Goal: Find specific page/section: Find specific page/section

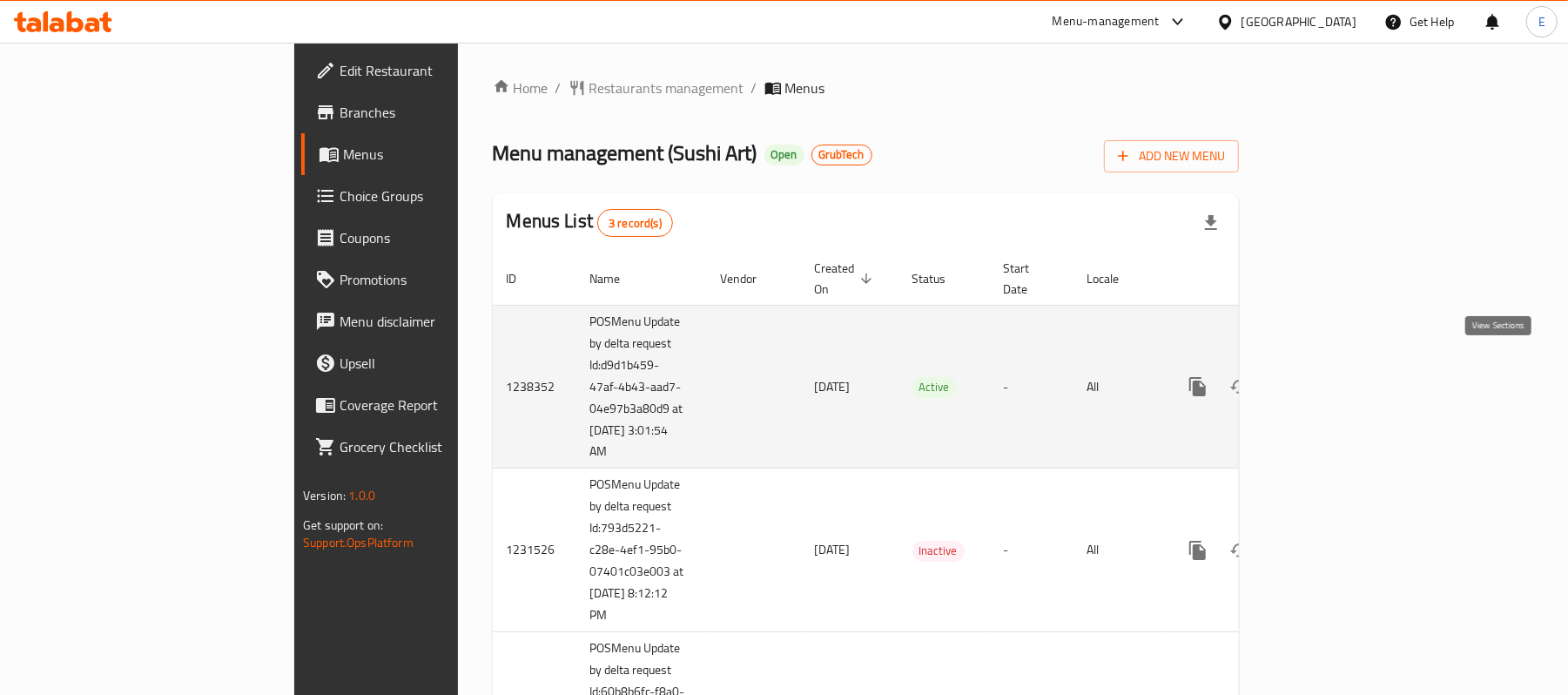
click at [1334, 376] on icon "enhanced table" at bounding box center [1323, 386] width 21 height 21
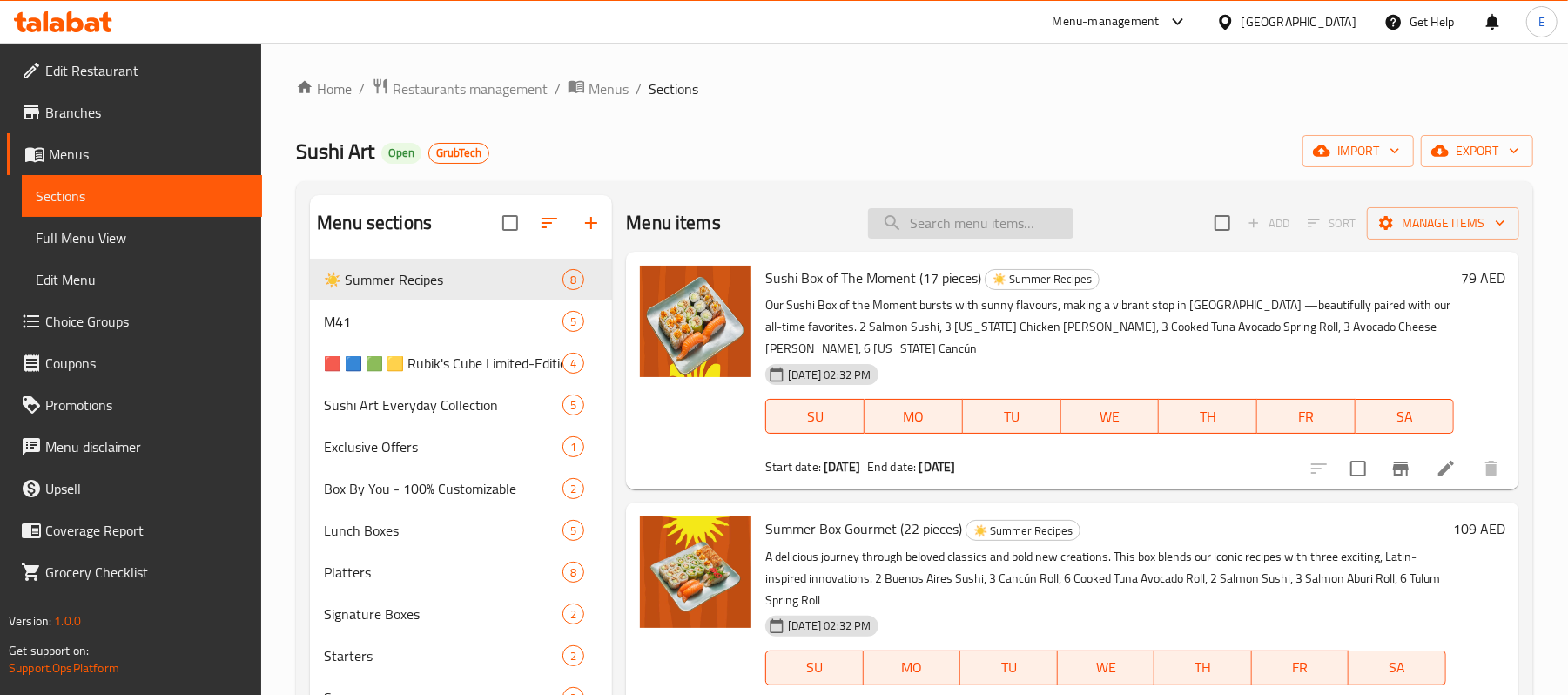
click at [962, 230] on input "search" at bounding box center [971, 223] width 206 height 30
paste input "Little Salmon – 9 pcs"
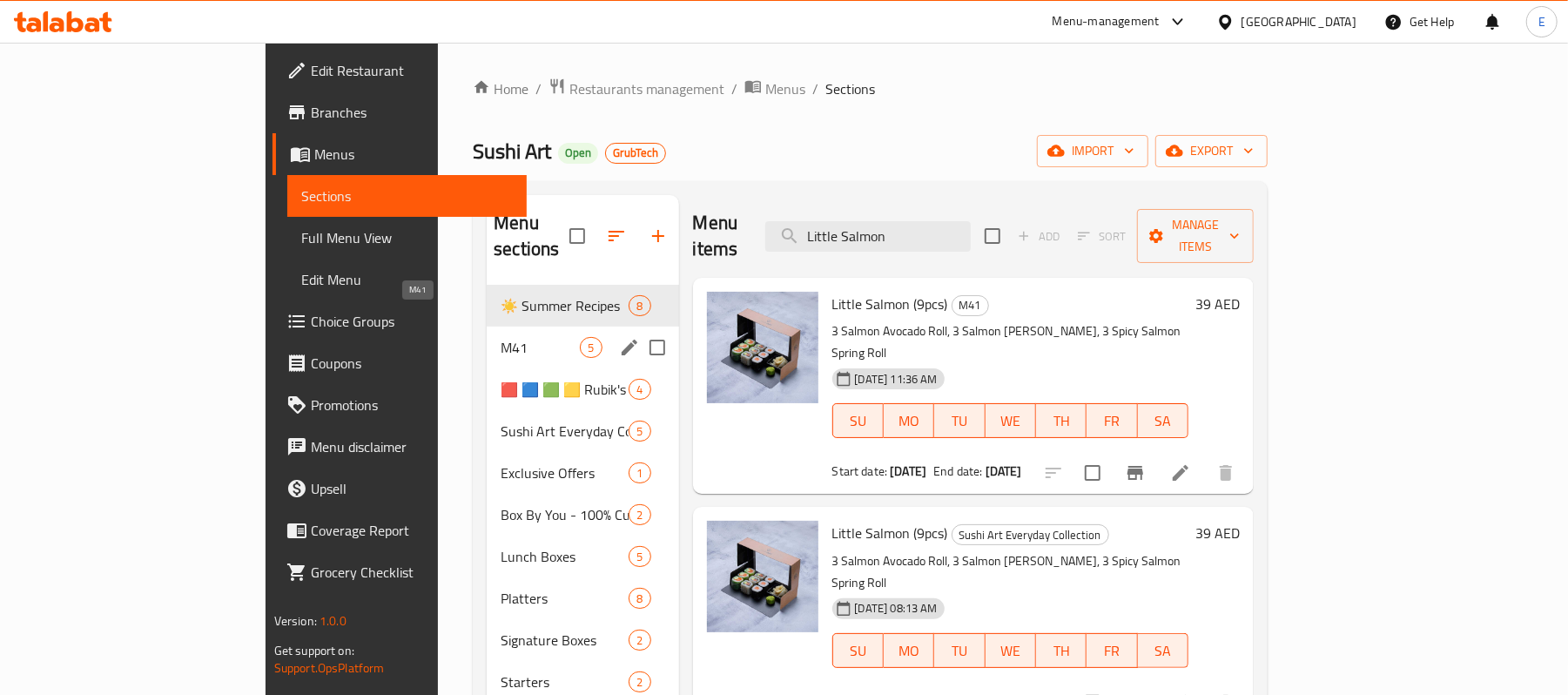
type input "Little Salmon"
click at [501, 337] on span "M41" at bounding box center [540, 347] width 79 height 21
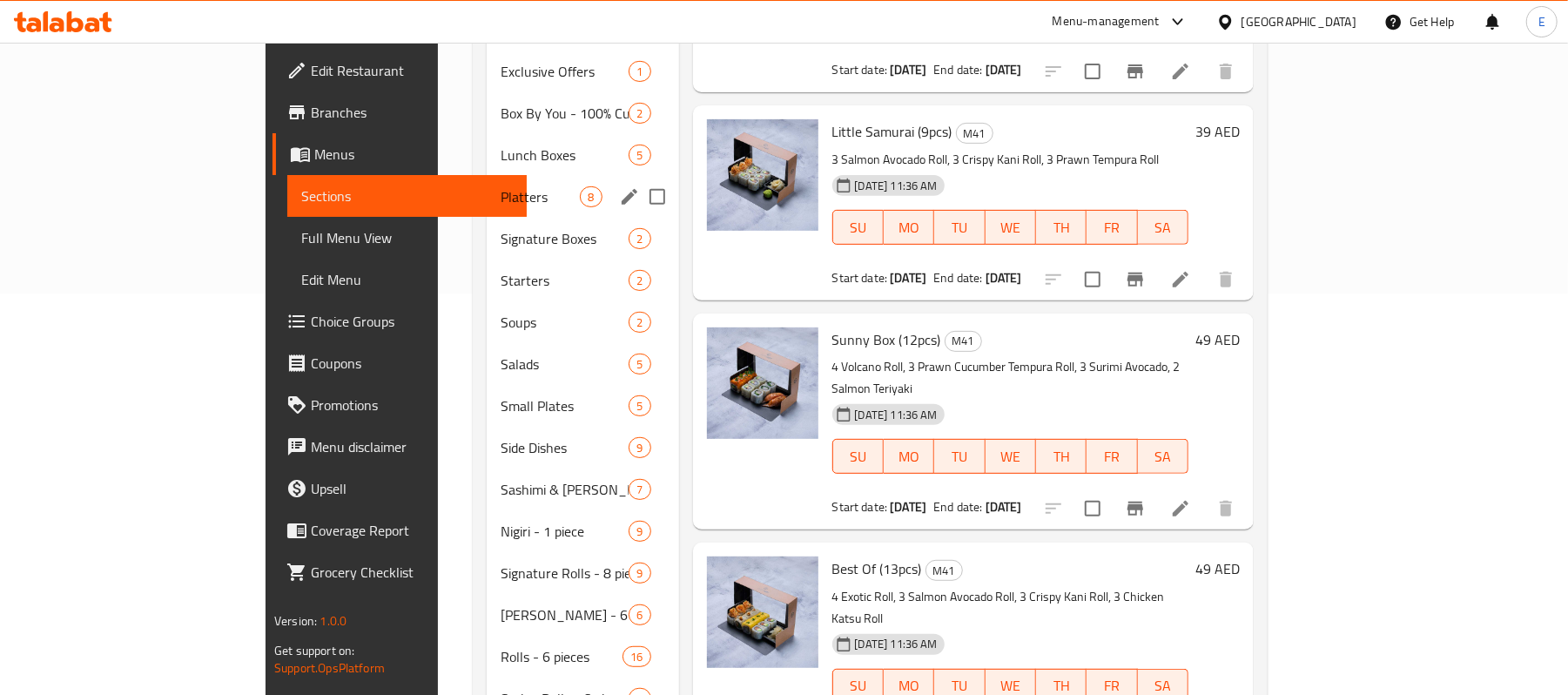
scroll to position [43, 0]
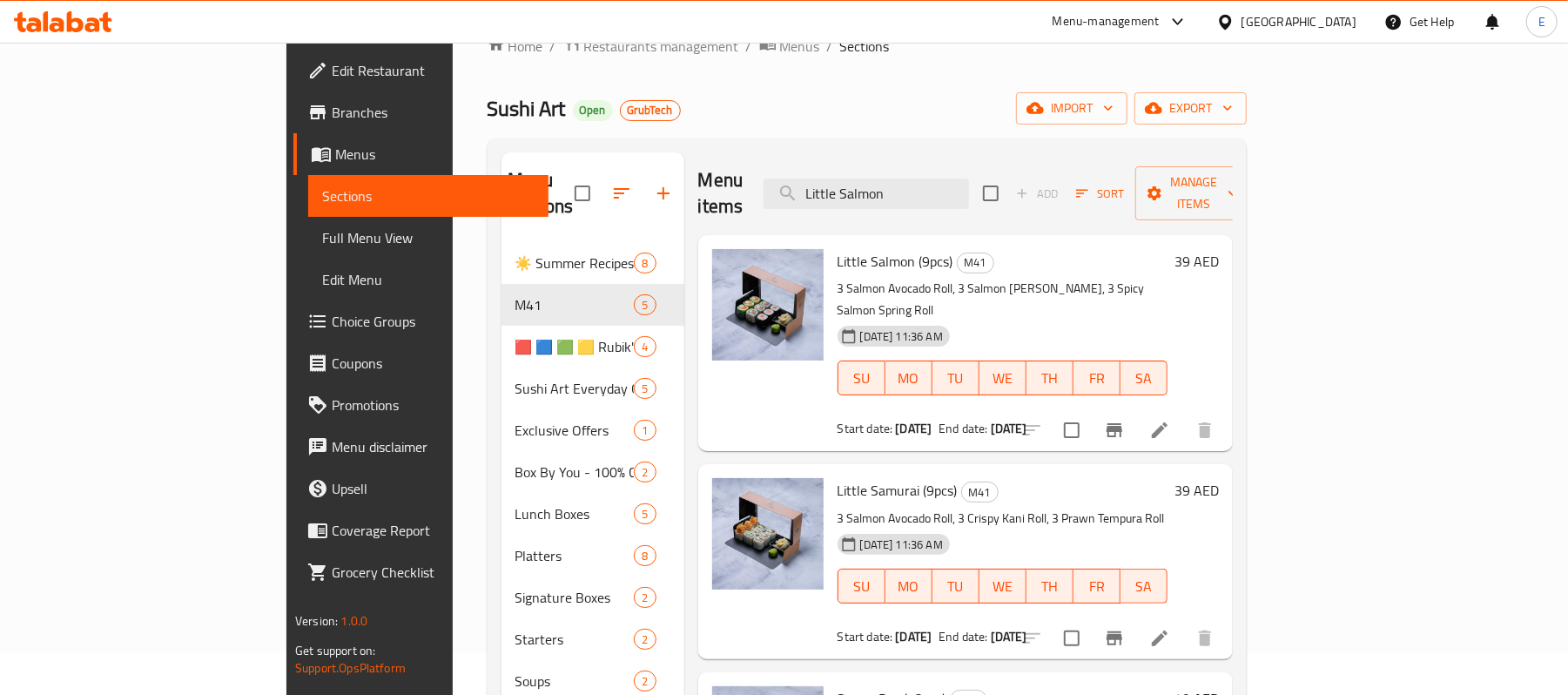
click at [1262, 9] on div "[GEOGRAPHIC_DATA]" at bounding box center [1286, 22] width 168 height 42
click at [1258, 21] on div "[GEOGRAPHIC_DATA]" at bounding box center [1298, 22] width 115 height 20
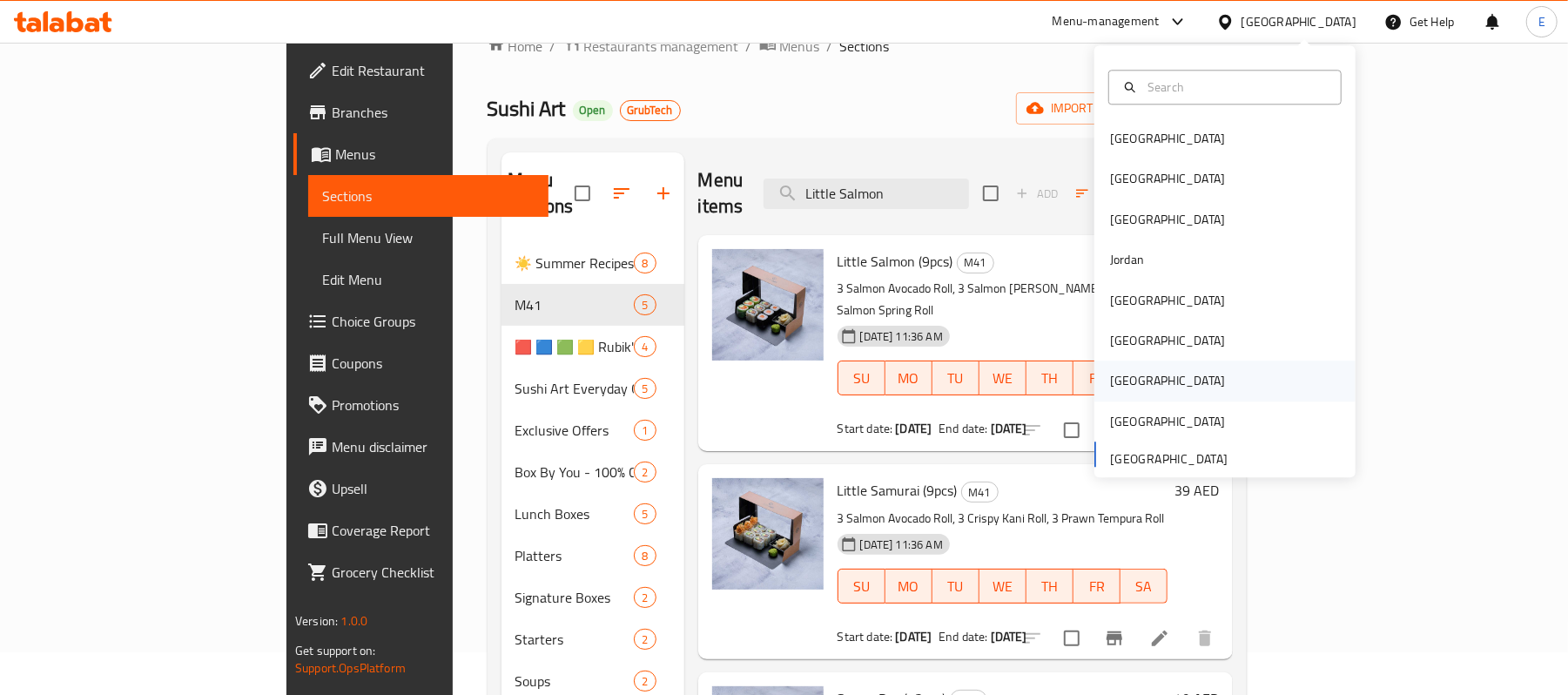
click at [1121, 383] on div "[GEOGRAPHIC_DATA]" at bounding box center [1167, 381] width 115 height 20
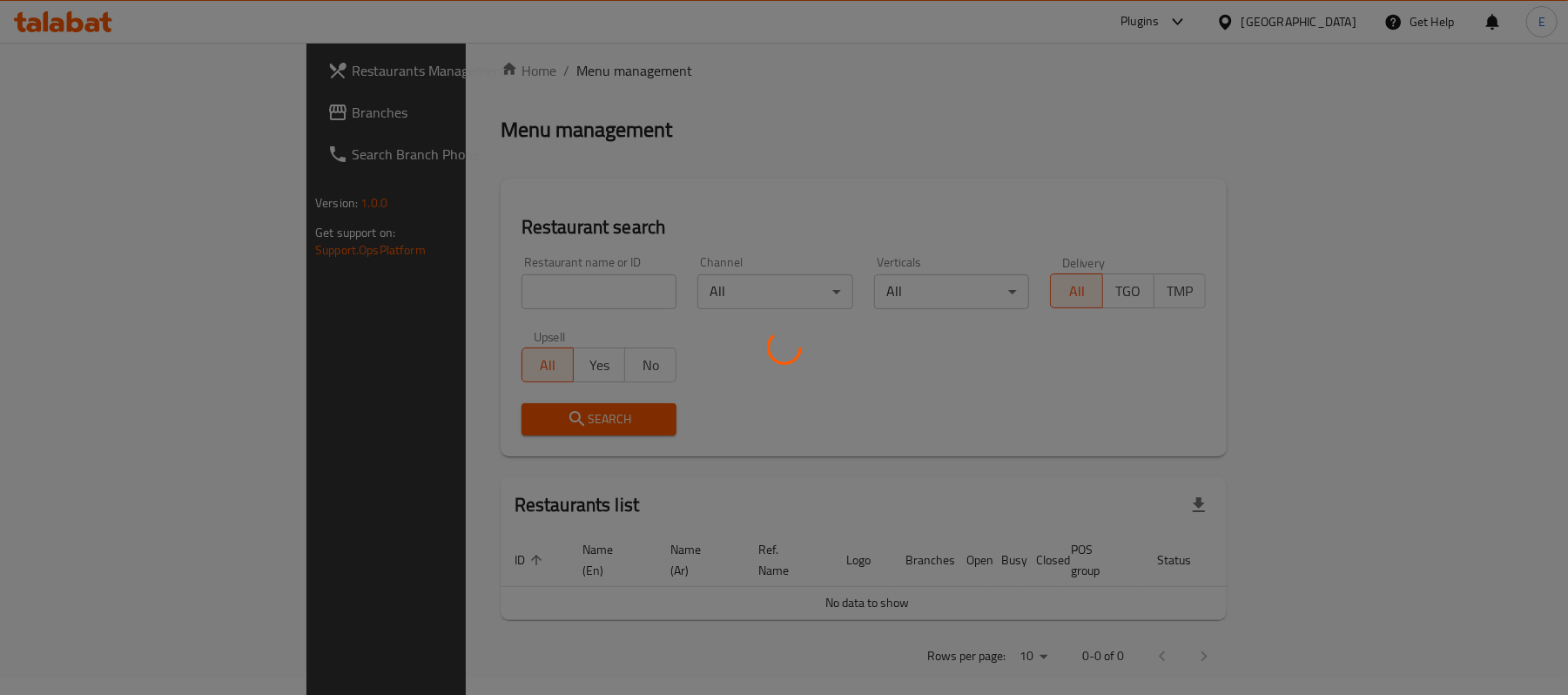
scroll to position [43, 0]
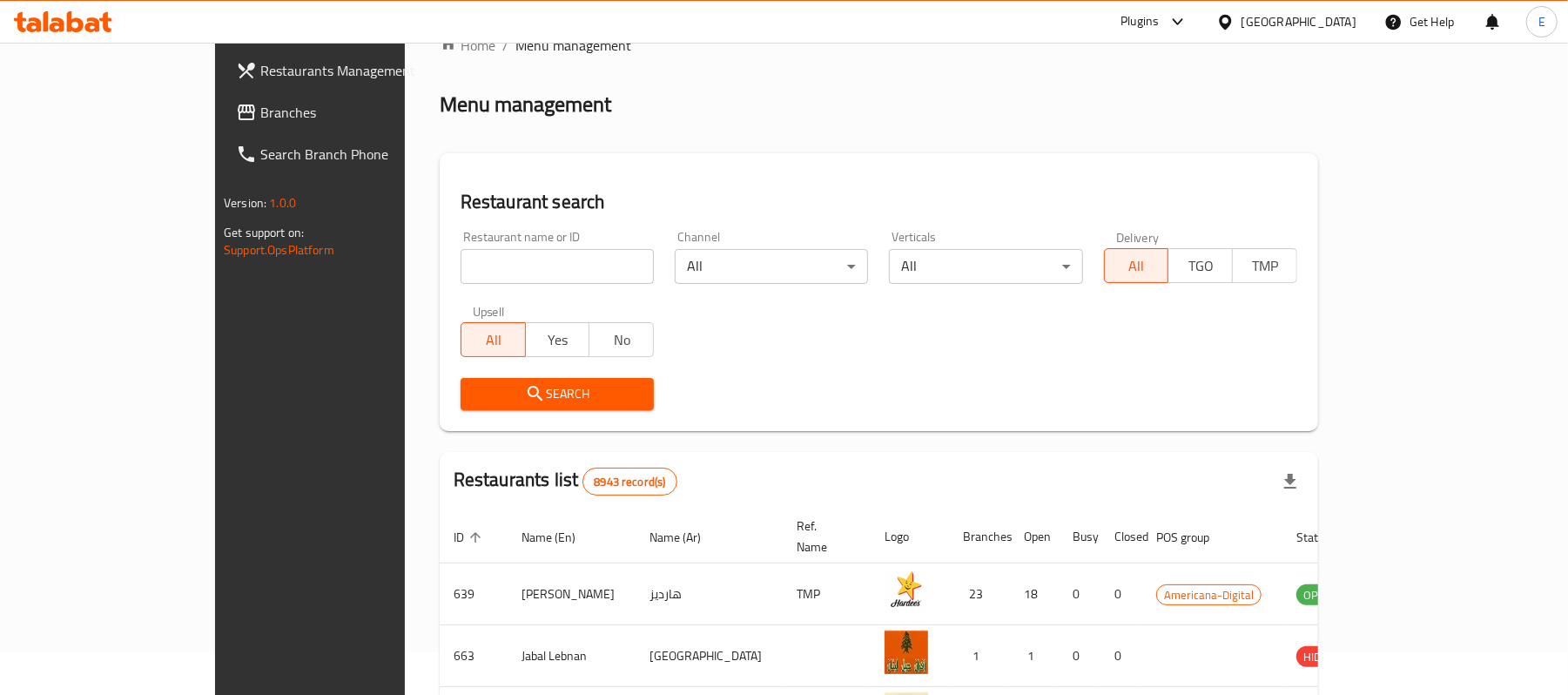
click at [261, 113] on span "Branches" at bounding box center [362, 112] width 203 height 21
